Goal: Task Accomplishment & Management: Complete application form

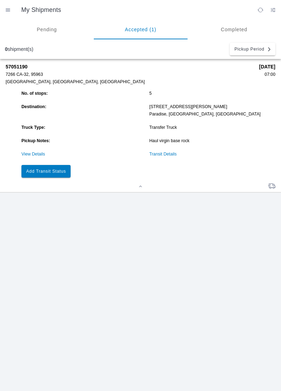
click at [0, 0] on slot "Add Transit Status" at bounding box center [0, 0] width 0 height 0
click at [47, 175] on button "Add Transit Status" at bounding box center [45, 171] width 49 height 13
click at [36, 155] on link "View Details" at bounding box center [32, 154] width 23 height 5
click at [32, 156] on link "View Details" at bounding box center [32, 154] width 23 height 5
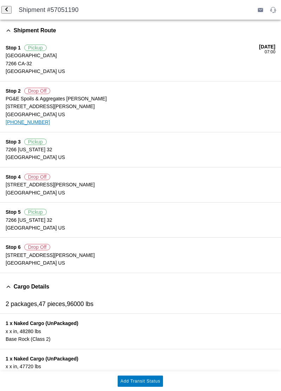
click at [0, 0] on slot "Add Transit Status" at bounding box center [0, 0] width 0 height 0
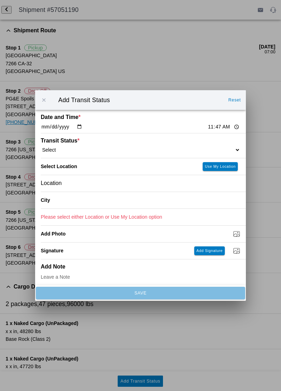
click at [99, 152] on select "Select Arrive at Drop Off Arrive at Pickup Break Start Break Stop Depart Drop O…" at bounding box center [140, 150] width 199 height 6
select select "ARVPULOC"
click at [0, 0] on slot "Use My Location" at bounding box center [0, 0] width 0 height 0
type input "Orland"
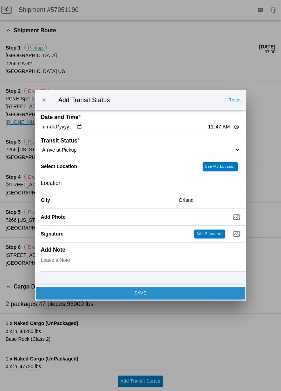
click at [71, 295] on span "SAVE" at bounding box center [140, 293] width 200 height 4
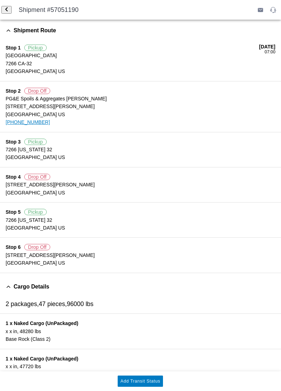
click at [153, 385] on button "Add Transit Status" at bounding box center [139, 380] width 45 height 11
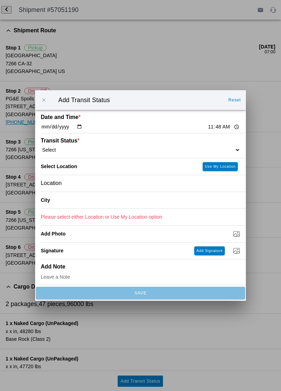
click at [207, 125] on input "11:48" at bounding box center [223, 126] width 33 height 7
type input "11:10"
click at [186, 147] on select "Select Arrive at Drop Off Arrive at Pickup Break Start Break Stop Depart Drop O…" at bounding box center [140, 150] width 199 height 6
select select "BREAKSTART"
click at [133, 183] on div "Location" at bounding box center [140, 183] width 199 height 16
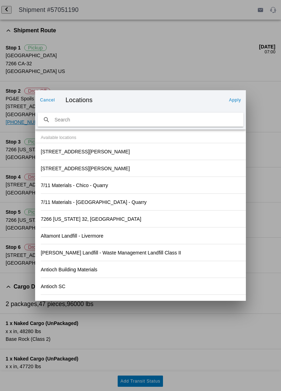
click at [0, 0] on slot "Cancel" at bounding box center [0, 0] width 0 height 0
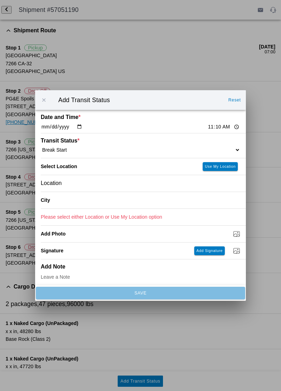
click at [152, 196] on div "City" at bounding box center [107, 200] width 132 height 16
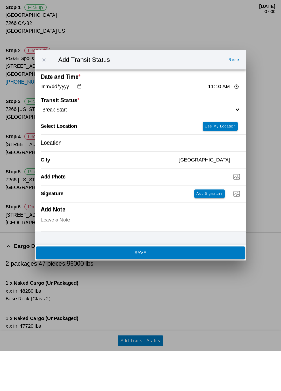
type input "[GEOGRAPHIC_DATA]"
click at [0, 0] on slot "SAVE" at bounding box center [0, 0] width 0 height 0
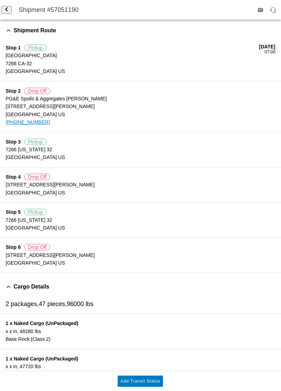
click at [0, 0] on slot "Add Transit Status" at bounding box center [0, 0] width 0 height 0
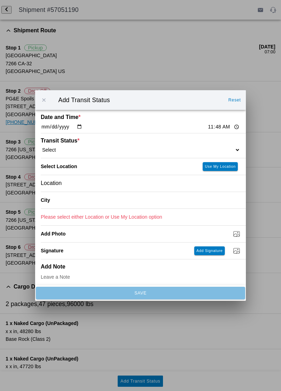
click at [207, 130] on input "11:48" at bounding box center [223, 126] width 33 height 7
type input "11:40"
click at [211, 153] on select "Select Arrive at Drop Off Arrive at Pickup Break Start Break Stop Depart Drop O…" at bounding box center [140, 150] width 199 height 6
select select "BREAKSTOP"
click at [164, 203] on ion-label "City" at bounding box center [107, 200] width 132 height 6
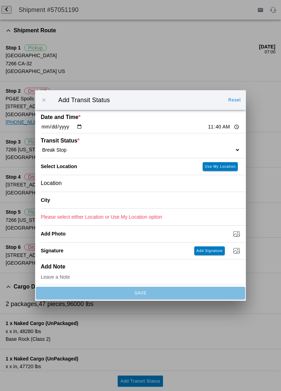
click at [164, 203] on ion-label "City" at bounding box center [107, 200] width 132 height 6
click at [171, 209] on div "City" at bounding box center [143, 200] width 205 height 17
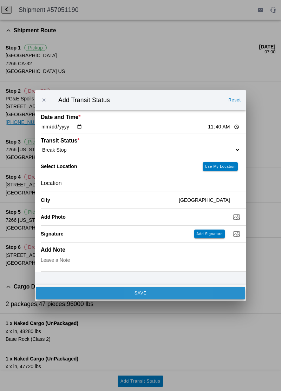
type input "[GEOGRAPHIC_DATA]"
click at [187, 295] on span "SAVE" at bounding box center [140, 293] width 200 height 4
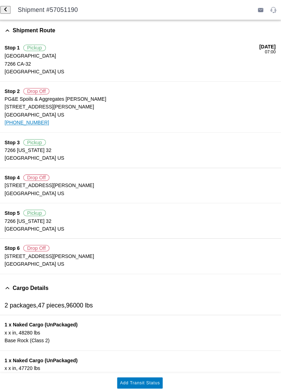
click at [0, 0] on slot "Add Transit Status" at bounding box center [0, 0] width 0 height 0
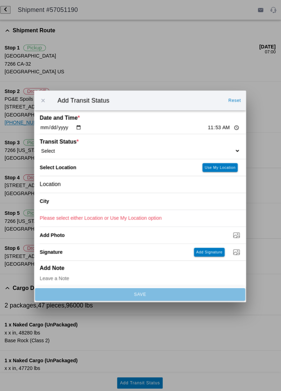
click at [206, 158] on div "Transit Status * Select Arrive at Drop Off Arrive at Pickup Break Start Break S…" at bounding box center [140, 145] width 199 height 25
click at [223, 153] on select "Select Arrive at Drop Off Arrive at Pickup Break Start Break Stop Depart Drop O…" at bounding box center [140, 150] width 199 height 6
select select "DPTPULOC"
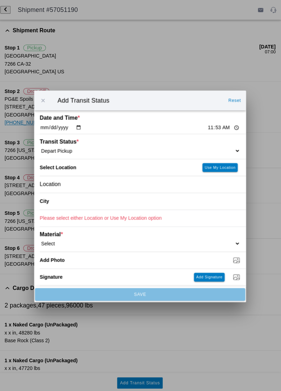
click at [0, 0] on slot "Use My Location" at bounding box center [0, 0] width 0 height 0
type input "Orland"
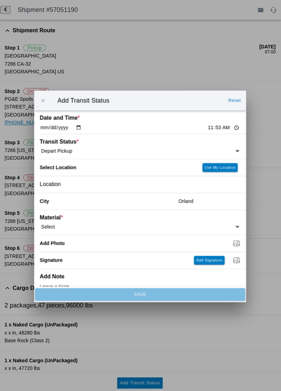
click at [72, 228] on select "Select 1" x 3" Rock 1" x 4" Rock 2" x 4" Rock Asphalt Cold Patch Backfill Spec …" at bounding box center [140, 225] width 199 height 6
select select "708651"
click at [234, 246] on input "Dump / Quarry Tag *" at bounding box center [143, 242] width 205 height 8
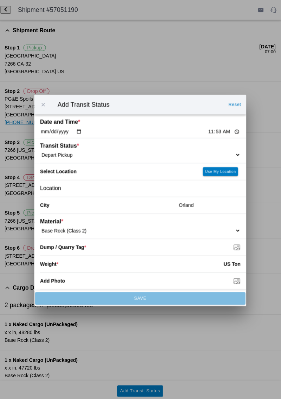
type input "C:\fakepath\17599495991367531720325249870973.jpg"
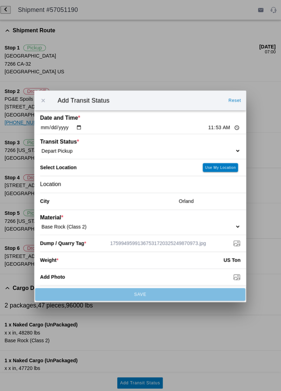
click at [84, 266] on input "number" at bounding box center [141, 258] width 164 height 15
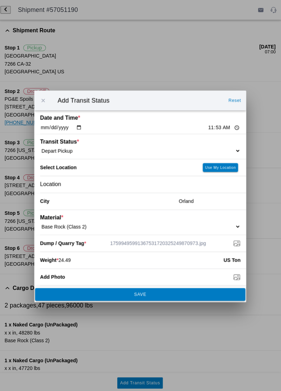
type input "24.49"
click at [201, 299] on button "SAVE" at bounding box center [140, 293] width 209 height 13
